Goal: Task Accomplishment & Management: Manage account settings

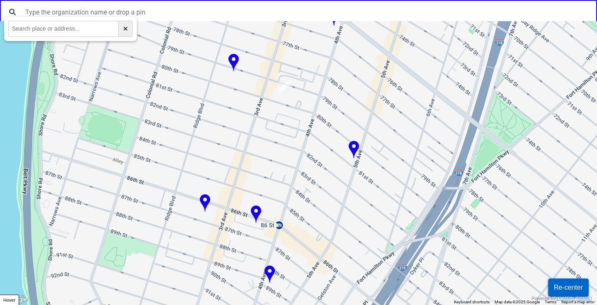
drag, startPoint x: 256, startPoint y: 216, endPoint x: 257, endPoint y: 202, distance: 14.1
click at [257, 202] on div "To navigate, press the arrow keys." at bounding box center [298, 163] width 597 height 284
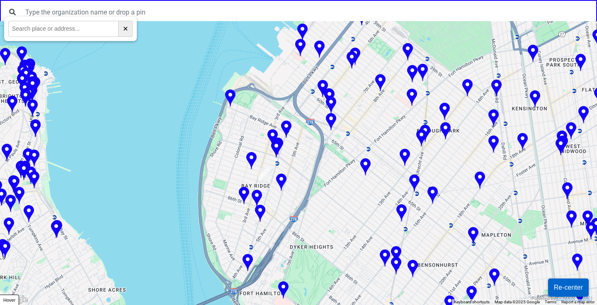
click at [257, 196] on img at bounding box center [257, 199] width 10 height 18
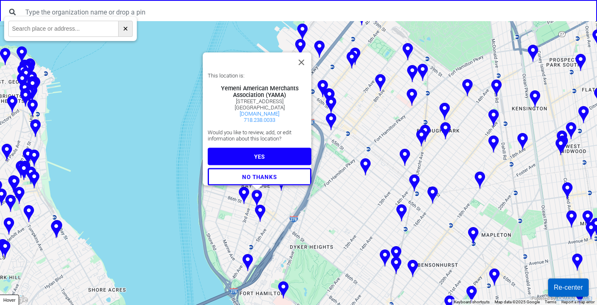
click at [273, 150] on button "YES" at bounding box center [260, 156] width 104 height 17
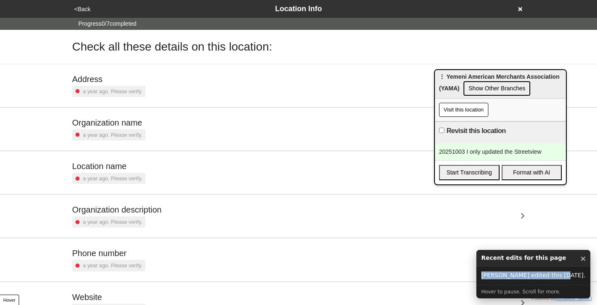
drag, startPoint x: 580, startPoint y: 277, endPoint x: 501, endPoint y: 278, distance: 78.7
click at [501, 278] on div "[PERSON_NAME] edited this [DATE]." at bounding box center [533, 275] width 114 height 18
click at [515, 152] on div "20251003 I only updated the Streetview" at bounding box center [500, 151] width 131 height 17
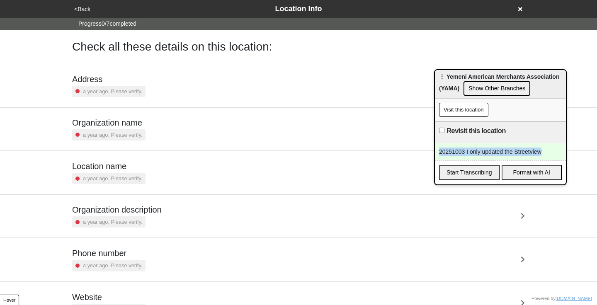
drag, startPoint x: 542, startPoint y: 151, endPoint x: 438, endPoint y: 153, distance: 104.4
click at [438, 153] on div "20251003 I only updated the Streetview" at bounding box center [500, 151] width 131 height 17
click at [78, 7] on button "<Back" at bounding box center [82, 10] width 21 height 10
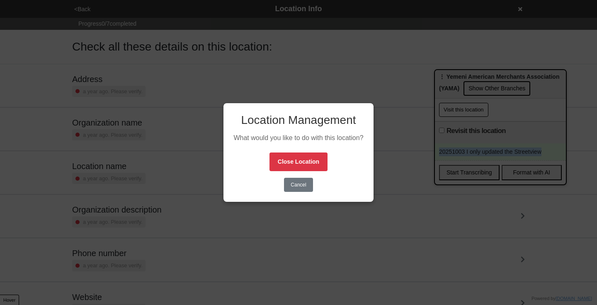
click at [303, 189] on button "Cancel" at bounding box center [298, 185] width 29 height 14
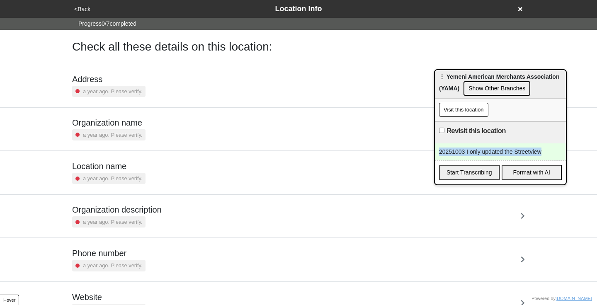
click at [74, 10] on button "<Back" at bounding box center [82, 10] width 21 height 10
click at [79, 8] on button "<Back" at bounding box center [82, 10] width 21 height 10
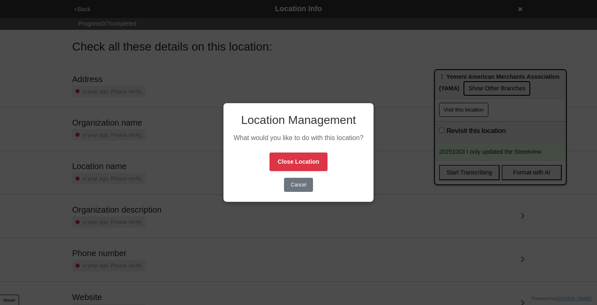
click at [79, 8] on div "Location Management What would you like to do with this location? Close Locatio…" at bounding box center [298, 152] width 597 height 305
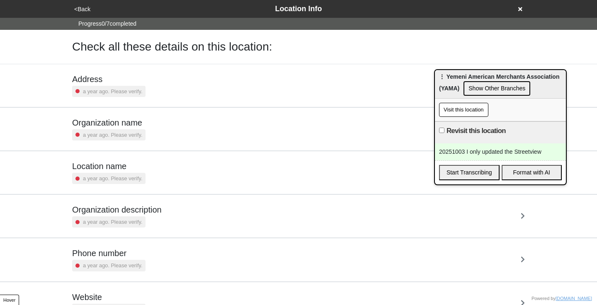
click at [79, 8] on button "<Back" at bounding box center [82, 10] width 21 height 10
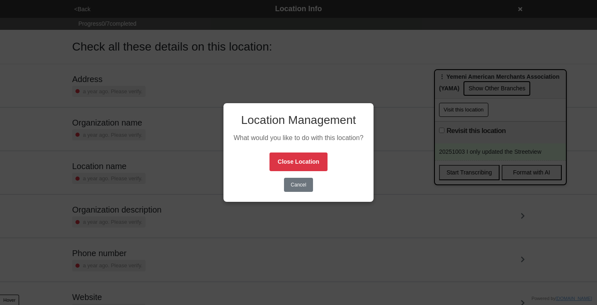
click at [402, 97] on div "Location Management What would you like to do with this location? Close Locatio…" at bounding box center [298, 152] width 597 height 305
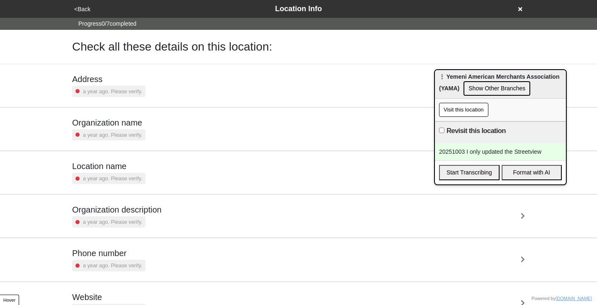
click at [77, 10] on button "<Back" at bounding box center [82, 10] width 21 height 10
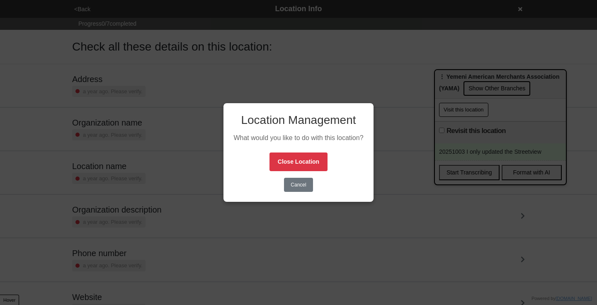
click at [314, 165] on button "Close Location" at bounding box center [298, 161] width 58 height 19
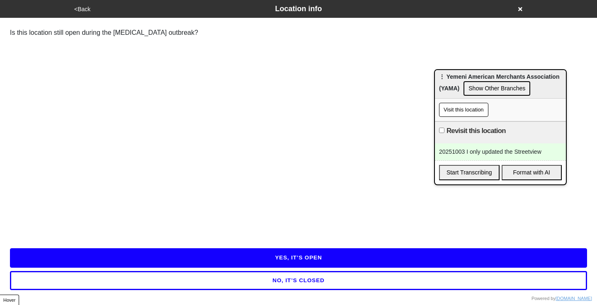
click at [519, 12] on icon at bounding box center [520, 9] width 4 height 6
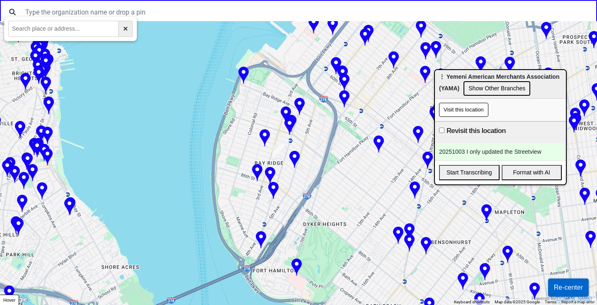
drag, startPoint x: 230, startPoint y: 141, endPoint x: 214, endPoint y: 111, distance: 33.5
click at [214, 111] on div at bounding box center [298, 163] width 597 height 284
click at [256, 167] on img at bounding box center [257, 173] width 10 height 18
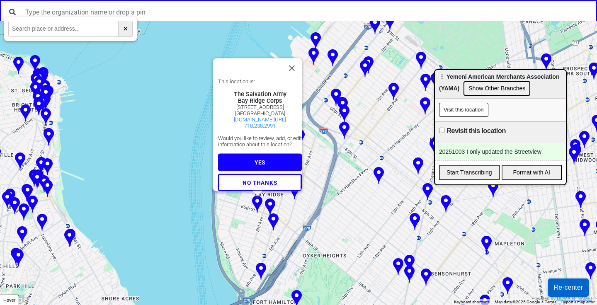
click at [271, 199] on img at bounding box center [270, 207] width 10 height 18
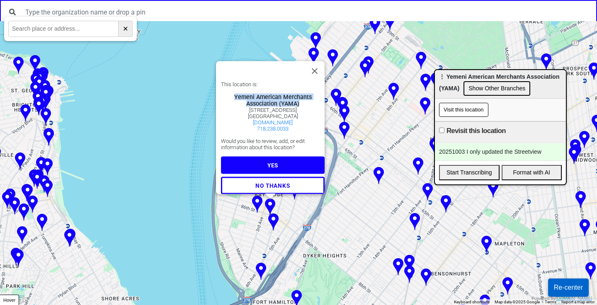
drag, startPoint x: 230, startPoint y: 90, endPoint x: 295, endPoint y: 98, distance: 65.1
click at [295, 98] on div "Yemeni American Merchants Association (YAMA)" at bounding box center [273, 99] width 104 height 13
copy div "Yemeni American Merchants Association (YAMA)"
drag, startPoint x: 255, startPoint y: 105, endPoint x: 293, endPoint y: 111, distance: 38.2
click at [293, 111] on div "[STREET_ADDRESS]" at bounding box center [273, 112] width 104 height 12
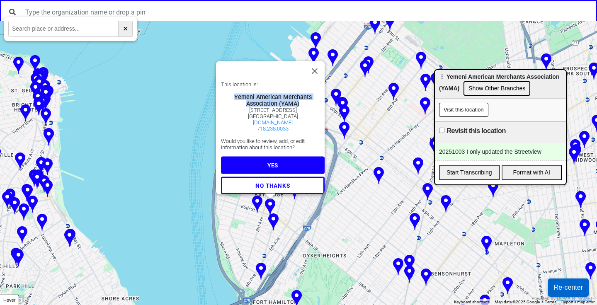
copy div "[STREET_ADDRESS]"
click at [321, 65] on button "Close" at bounding box center [315, 71] width 20 height 20
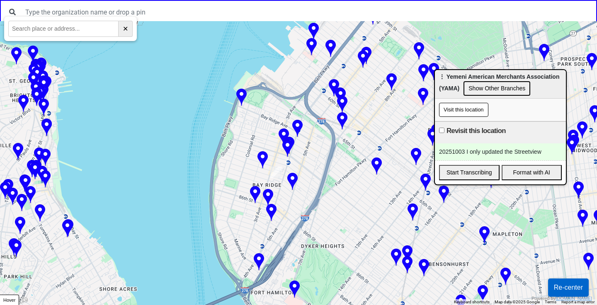
drag, startPoint x: 229, startPoint y: 249, endPoint x: 229, endPoint y: 232, distance: 17.4
click at [229, 232] on div "To navigate, press the arrow keys." at bounding box center [298, 163] width 597 height 284
click at [267, 198] on img at bounding box center [268, 198] width 10 height 18
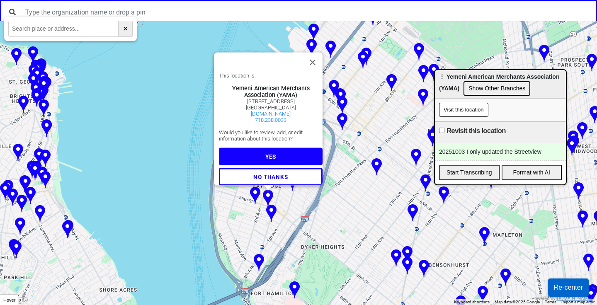
click at [267, 153] on span "YES" at bounding box center [270, 156] width 11 height 7
